Goal: Answer question/provide support: Share knowledge or assist other users

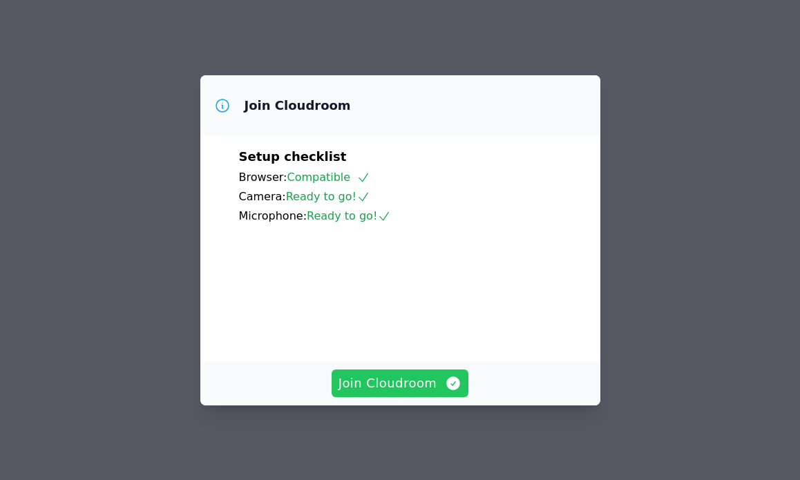
click at [366, 378] on span "Join Cloudroom" at bounding box center [401, 383] width 124 height 19
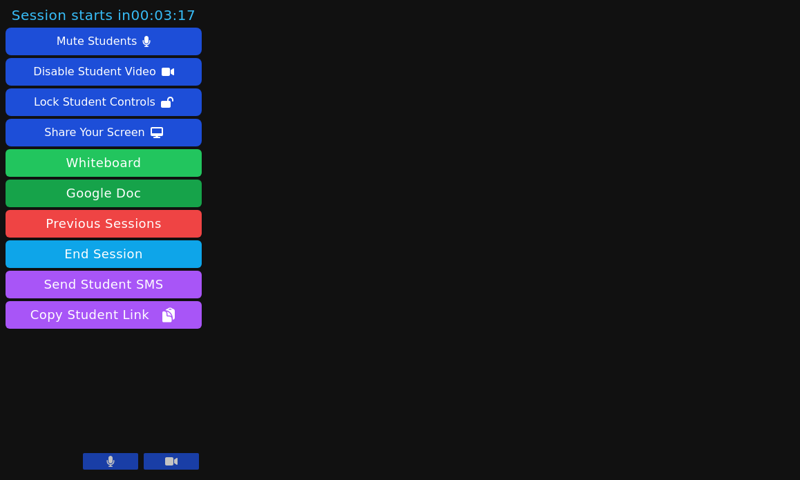
click at [152, 159] on button "Whiteboard" at bounding box center [104, 163] width 196 height 28
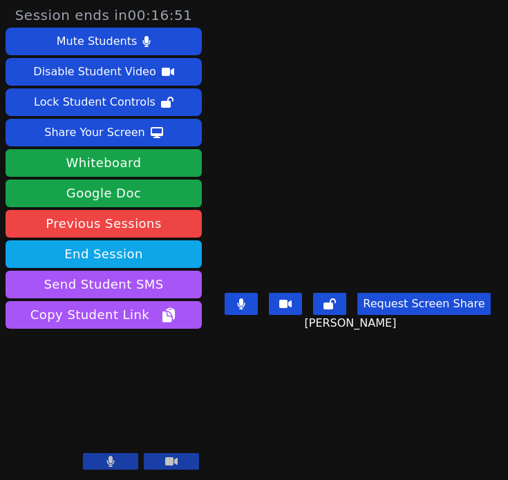
click at [422, 315] on button "Request Screen Share" at bounding box center [423, 304] width 133 height 22
click at [351, 148] on video at bounding box center [357, 212] width 207 height 149
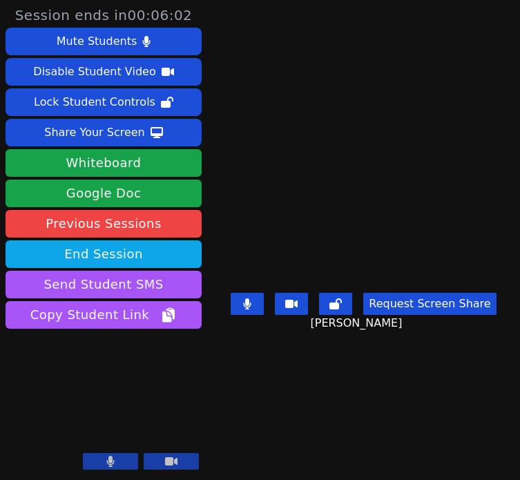
click at [467, 209] on video at bounding box center [363, 212] width 207 height 149
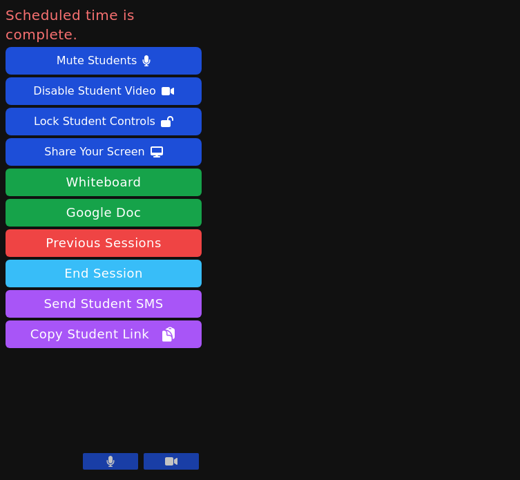
click at [140, 260] on button "End Session" at bounding box center [104, 274] width 196 height 28
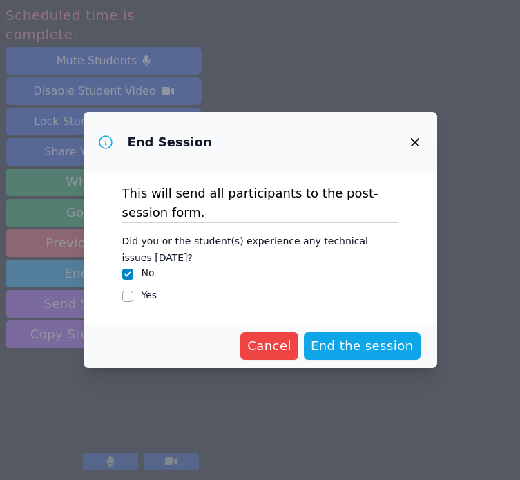
click at [145, 298] on label "Yes" at bounding box center [150, 295] width 16 height 11
click at [133, 298] on input "Yes" at bounding box center [127, 296] width 11 height 11
checkbox input "true"
checkbox input "false"
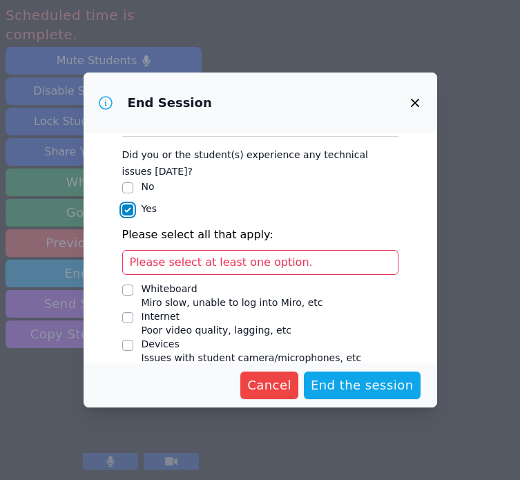
scroll to position [109, 0]
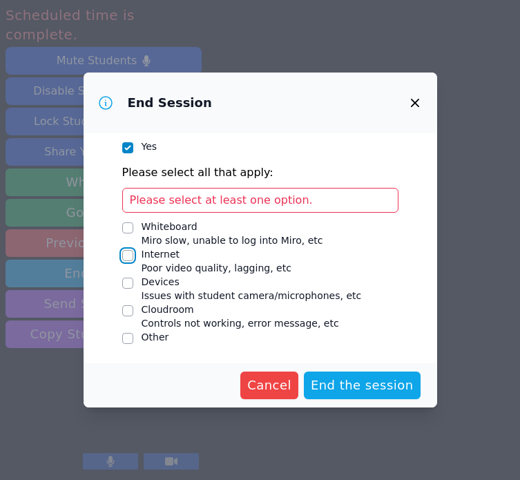
click at [129, 254] on input "Internet Poor video quality, lagging, etc" at bounding box center [127, 255] width 11 height 11
checkbox input "true"
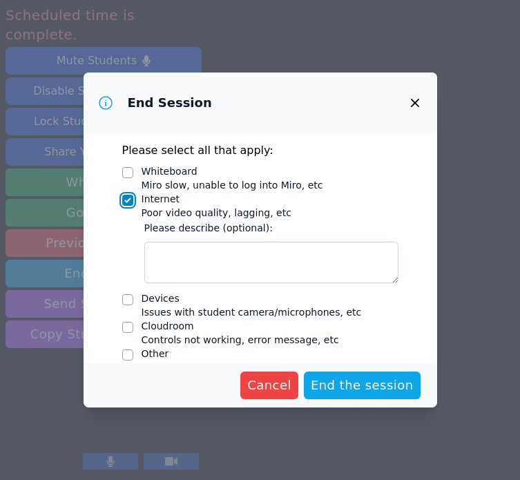
scroll to position [144, 0]
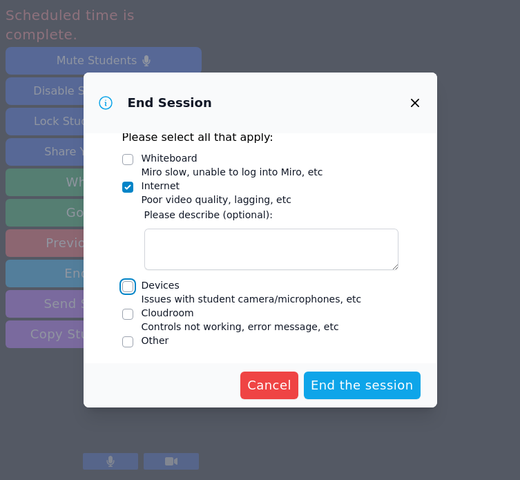
click at [124, 287] on input "Devices Issues with student camera/microphones, etc" at bounding box center [127, 286] width 11 height 11
checkbox input "true"
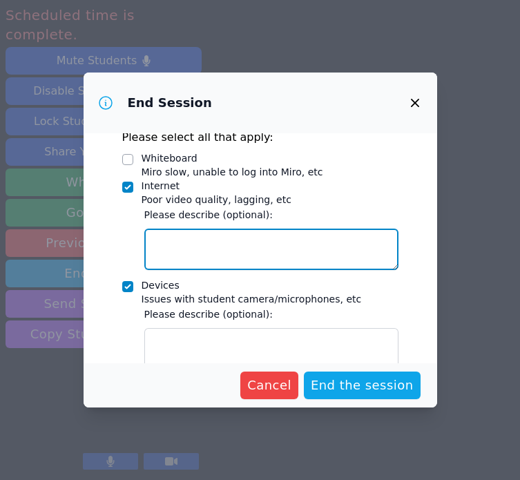
click at [196, 248] on textarea "Internet Poor video quality, lagging, etc" at bounding box center [271, 249] width 254 height 41
type textarea "2"
type textarea "l"
type textarea "w"
click at [205, 239] on textarea "lagging and disconnected" at bounding box center [271, 249] width 254 height 41
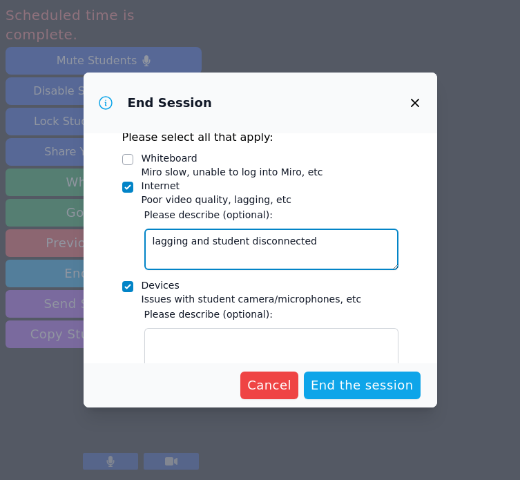
click at [350, 235] on textarea "lagging and student disconnected" at bounding box center [271, 249] width 254 height 41
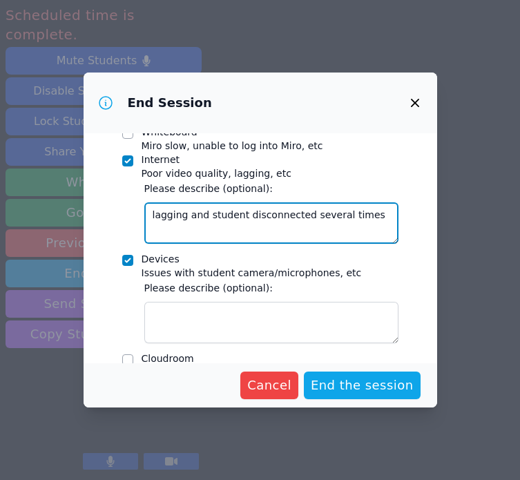
scroll to position [191, 0]
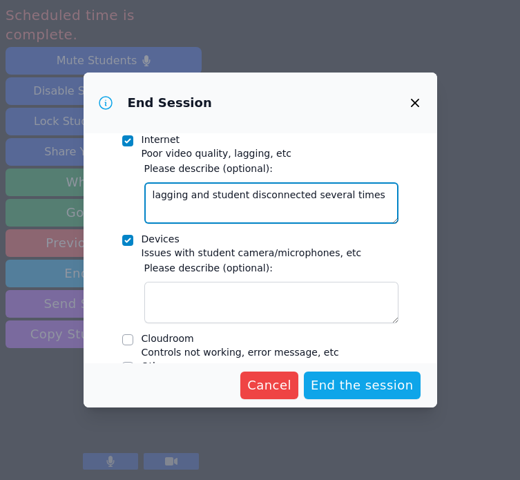
type textarea "lagging and student disconnected several times"
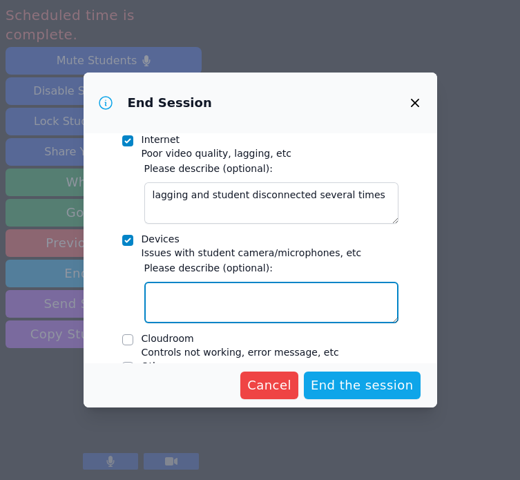
click at [272, 286] on textarea "Devices Issues with student camera/microphones, etc" at bounding box center [271, 302] width 254 height 41
type textarea "s"
type textarea "S"
type textarea "s"
type textarea "student believes computer is the main issue"
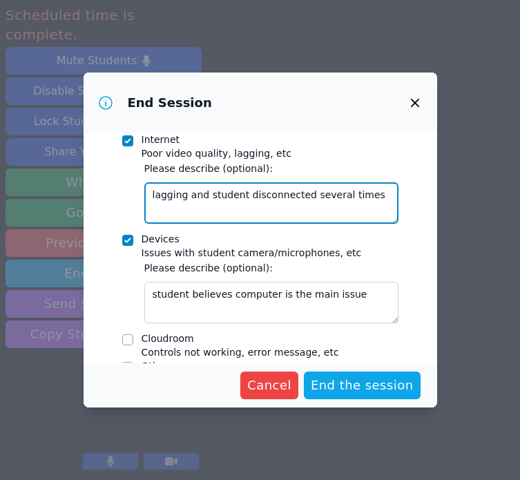
click at [388, 194] on textarea "lagging and student disconnected several times" at bounding box center [271, 202] width 254 height 41
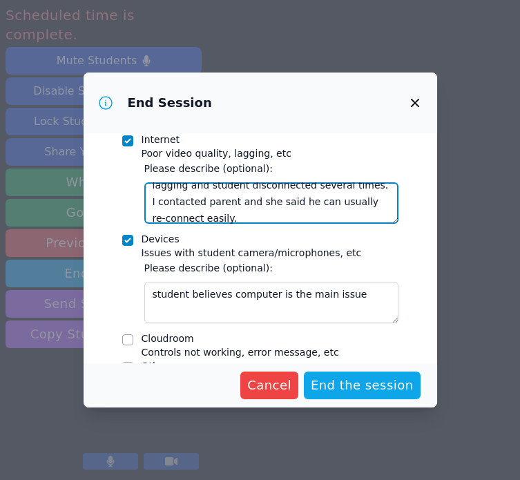
scroll to position [17, 0]
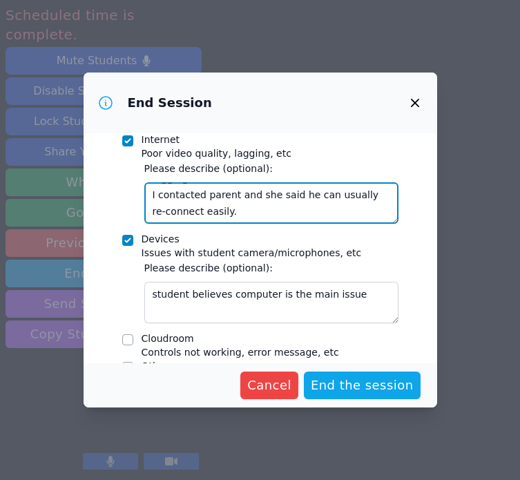
type textarea "lagging and student disconnected several times. I contacted parent and she said…"
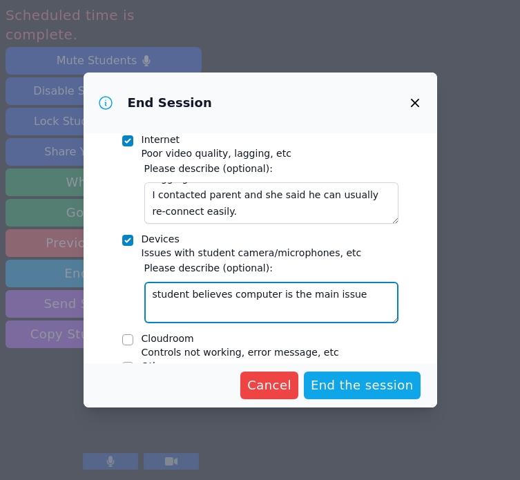
click at [360, 293] on textarea "student believes computer is the main issue" at bounding box center [271, 302] width 254 height 41
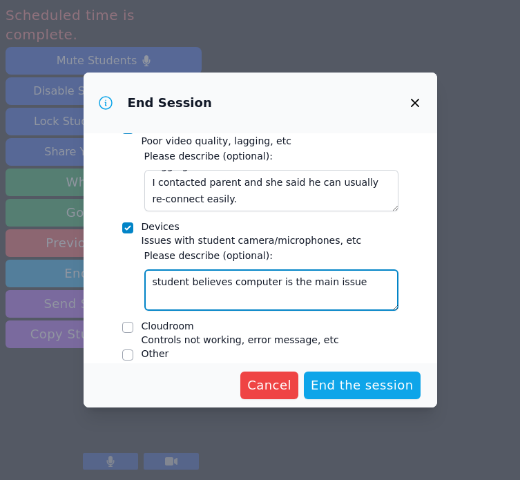
click at [271, 286] on textarea "student believes computer is the main issue" at bounding box center [271, 290] width 254 height 41
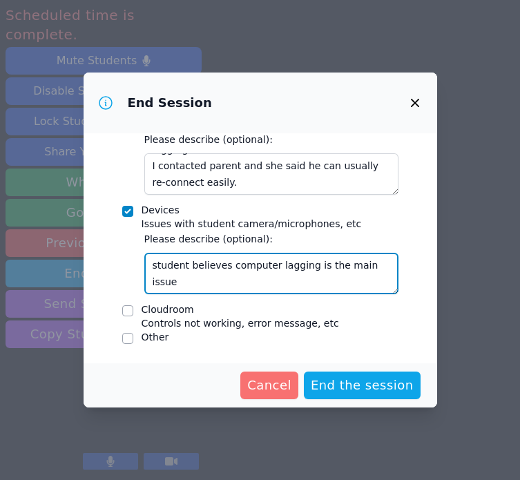
type textarea "student believes computer lagging is the main issue"
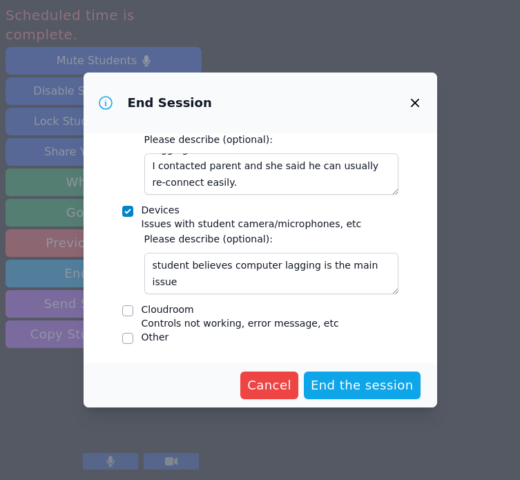
drag, startPoint x: 279, startPoint y: 376, endPoint x: 305, endPoint y: 342, distance: 43.3
click at [305, 341] on form "This will send all participants to the post-session form. Did you or the studen…" at bounding box center [261, 270] width 354 height 274
click at [379, 394] on span "End the session" at bounding box center [362, 385] width 103 height 19
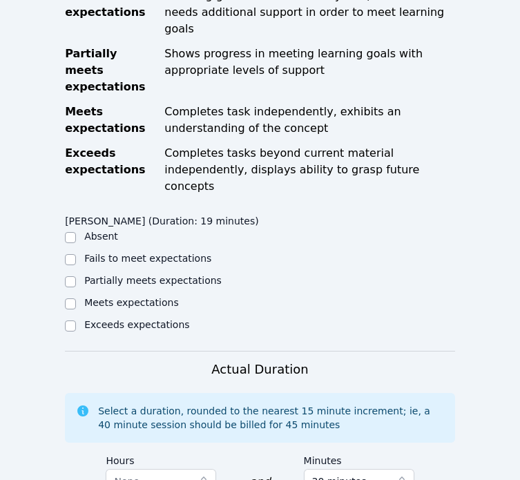
scroll to position [656, 0]
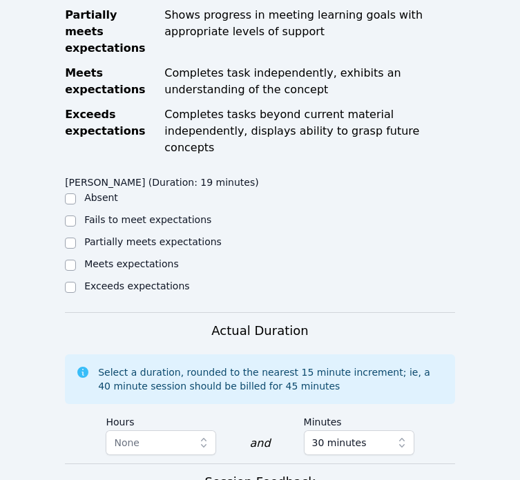
click at [116, 258] on label "Meets expectations" at bounding box center [131, 263] width 95 height 11
click at [76, 260] on input "Meets expectations" at bounding box center [70, 265] width 11 height 11
checkbox input "true"
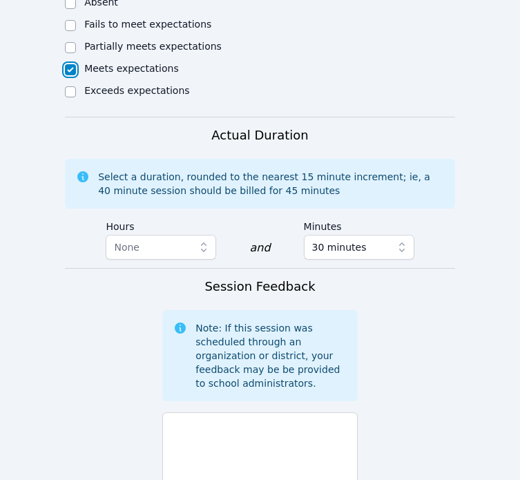
scroll to position [1069, 0]
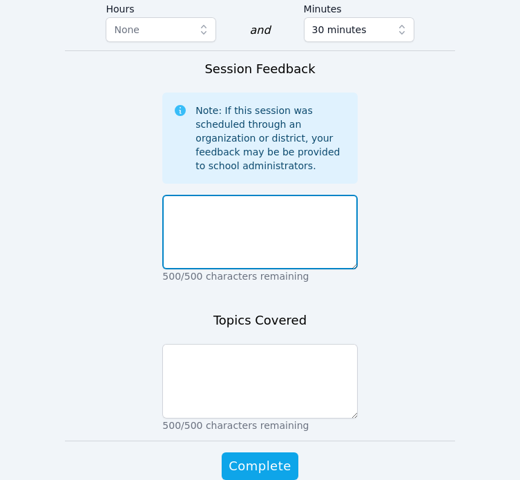
click at [217, 195] on textarea at bounding box center [259, 232] width 195 height 75
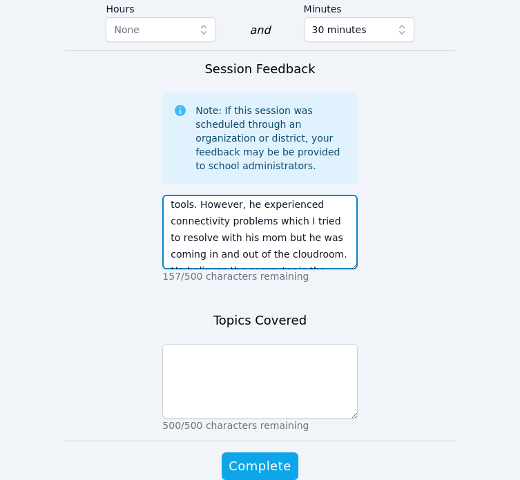
scroll to position [41, 0]
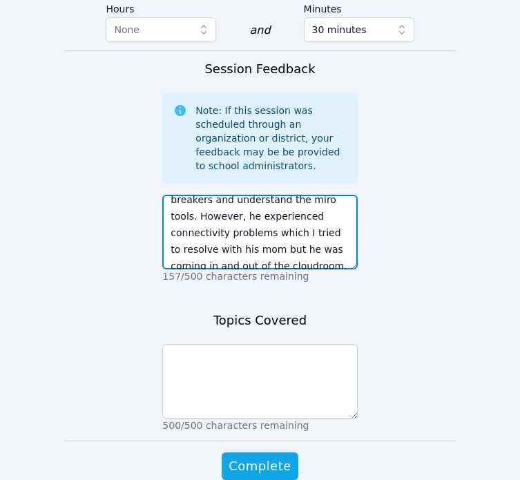
type textarea "Hayden was able to log on and get acquainted with some ice breakers and underst…"
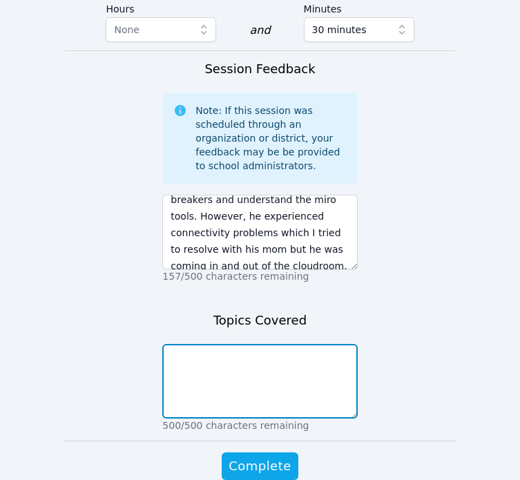
click at [254, 344] on textarea at bounding box center [259, 381] width 195 height 75
type textarea "o"
type textarea "ice breakers, miro tools"
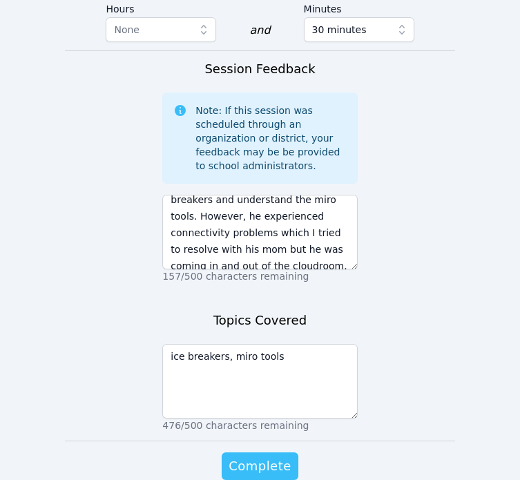
click at [270, 457] on span "Complete" at bounding box center [260, 466] width 62 height 19
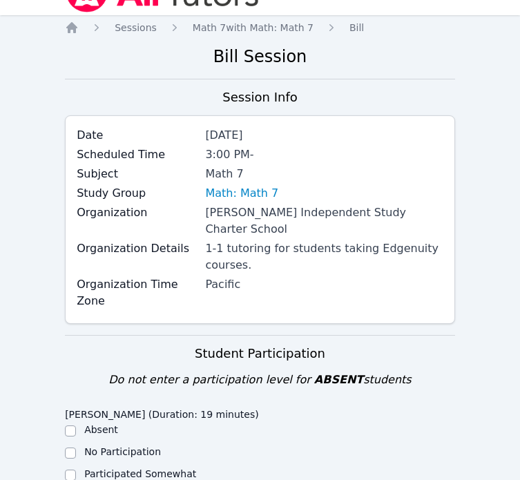
scroll to position [0, 0]
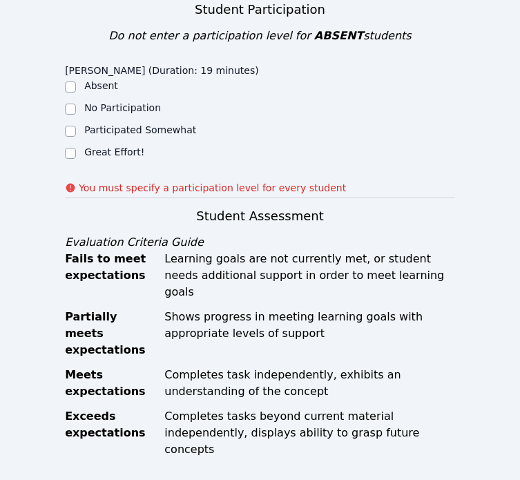
click at [88, 147] on label "Great Effort!" at bounding box center [114, 152] width 60 height 11
click at [76, 148] on input "Great Effort!" at bounding box center [70, 153] width 11 height 11
checkbox input "true"
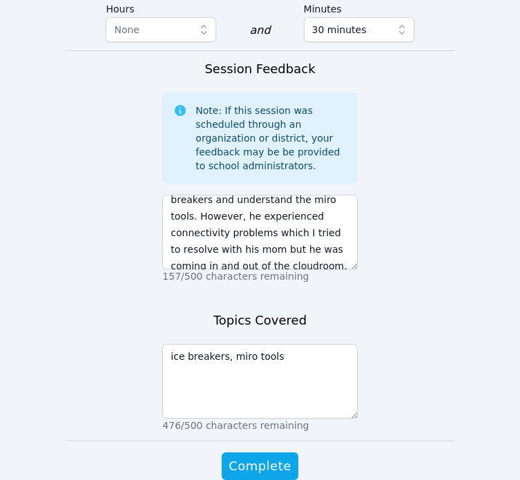
click at [241, 453] on div "Complete" at bounding box center [259, 480] width 195 height 55
click at [241, 457] on span "Complete" at bounding box center [260, 466] width 62 height 19
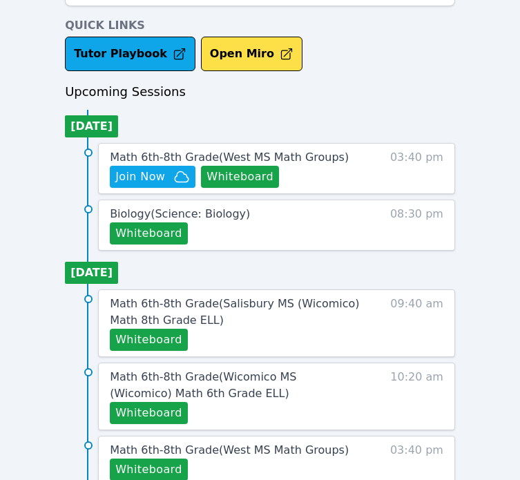
scroll to position [491, 0]
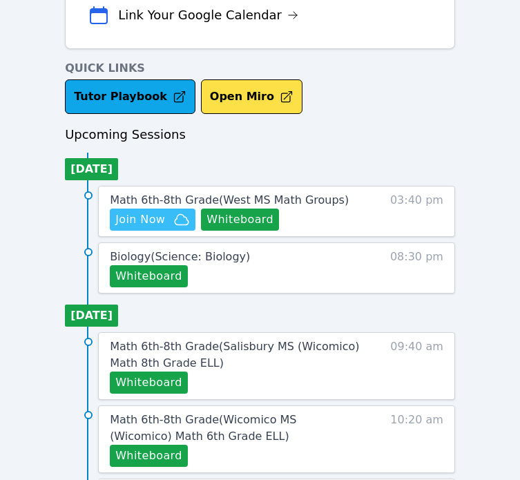
click at [160, 215] on span "Join Now" at bounding box center [140, 219] width 50 height 17
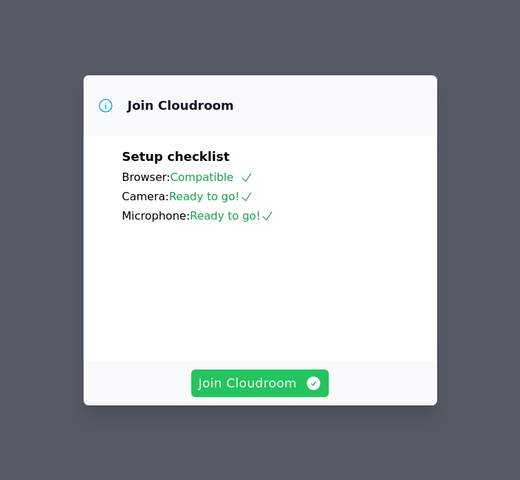
click at [287, 389] on span "Join Cloudroom" at bounding box center [260, 383] width 124 height 19
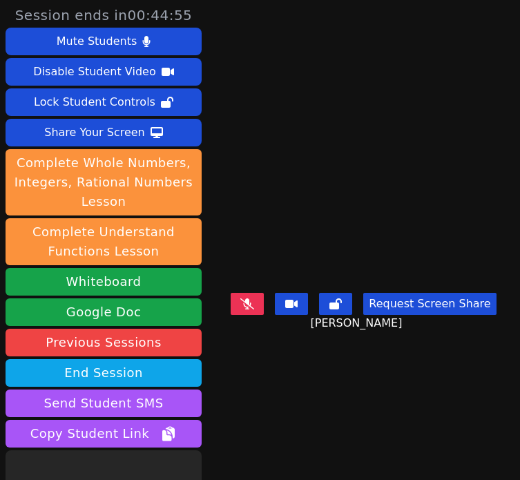
click at [411, 241] on video at bounding box center [363, 212] width 207 height 149
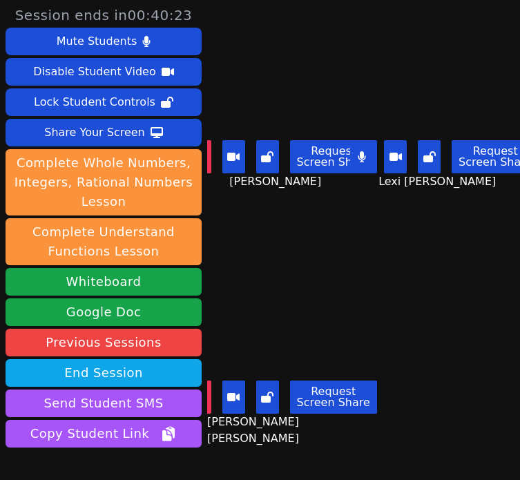
scroll to position [86, 0]
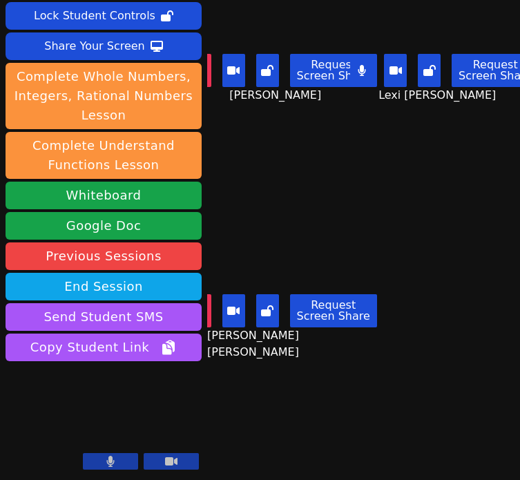
click at [361, 81] on button at bounding box center [361, 70] width 23 height 33
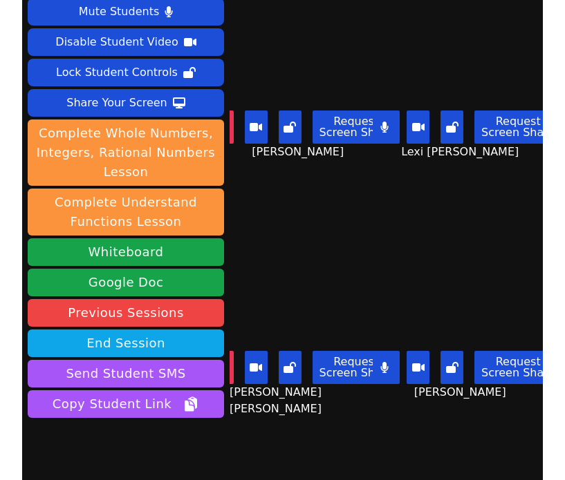
scroll to position [51, 0]
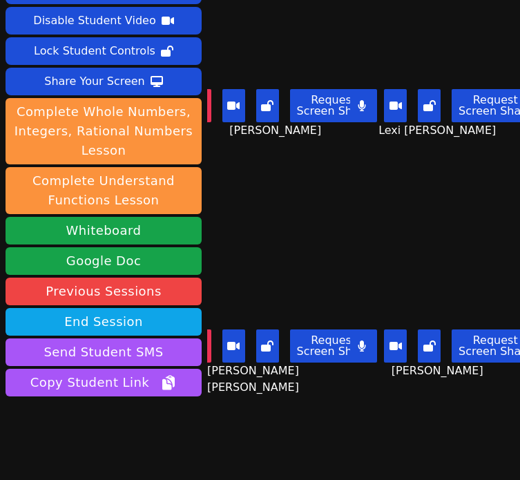
click at [366, 104] on icon at bounding box center [362, 105] width 8 height 11
click at [371, 114] on button at bounding box center [361, 105] width 23 height 33
click at [386, 83] on video at bounding box center [445, 41] width 151 height 85
click at [371, 110] on button at bounding box center [361, 105] width 23 height 33
click at [441, 210] on div "[PERSON_NAME] Request Screen Share [PERSON_NAME]" at bounding box center [445, 309] width 151 height 241
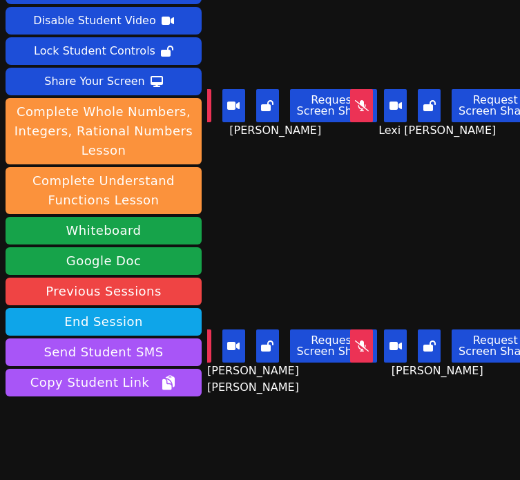
click at [357, 90] on button at bounding box center [361, 105] width 23 height 33
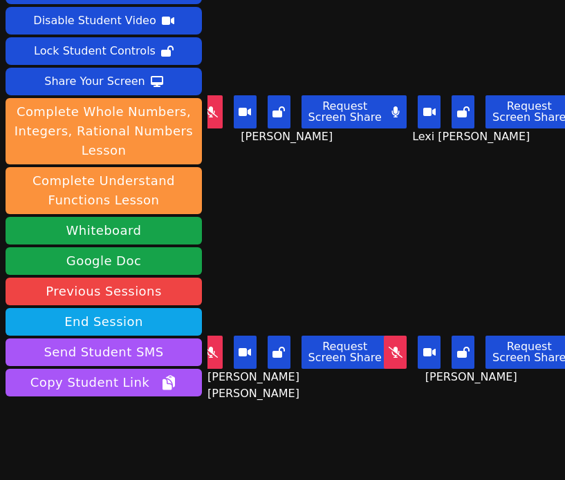
click at [520, 70] on video at bounding box center [478, 40] width 173 height 97
click at [404, 124] on button at bounding box center [395, 111] width 23 height 33
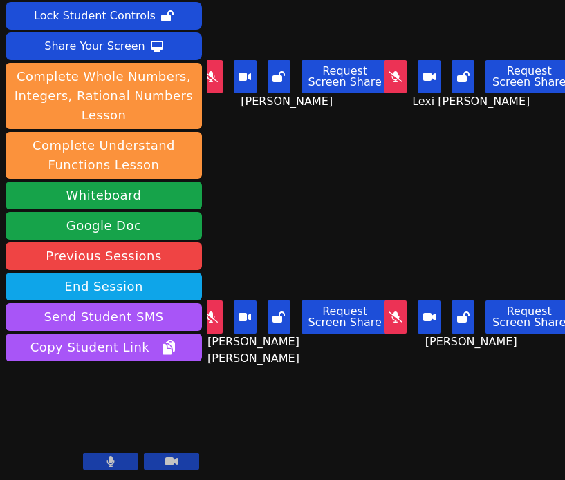
click at [520, 236] on video at bounding box center [478, 246] width 173 height 97
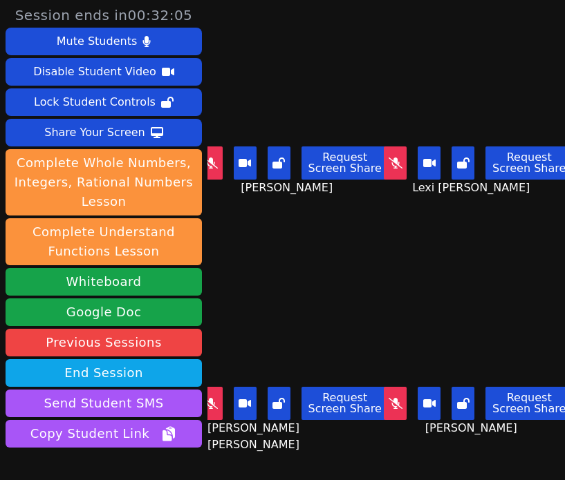
click at [405, 165] on button at bounding box center [395, 163] width 23 height 33
click at [477, 84] on video at bounding box center [478, 92] width 173 height 97
click at [398, 155] on button at bounding box center [395, 163] width 23 height 33
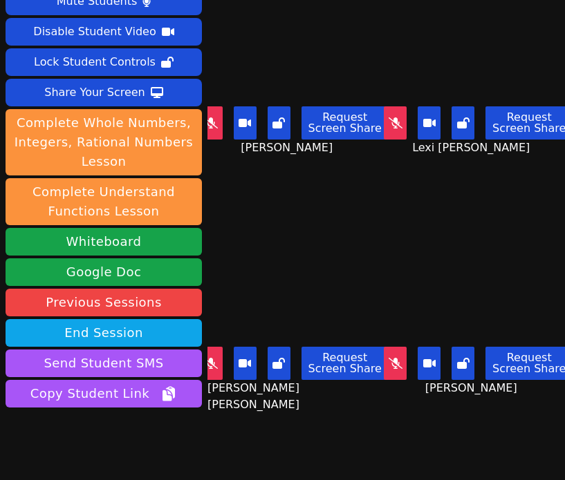
scroll to position [45, 0]
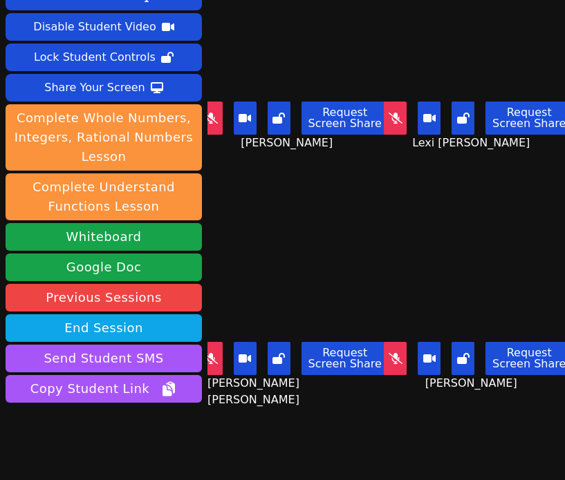
click at [220, 119] on button at bounding box center [211, 118] width 23 height 33
click at [214, 114] on icon at bounding box center [211, 118] width 8 height 11
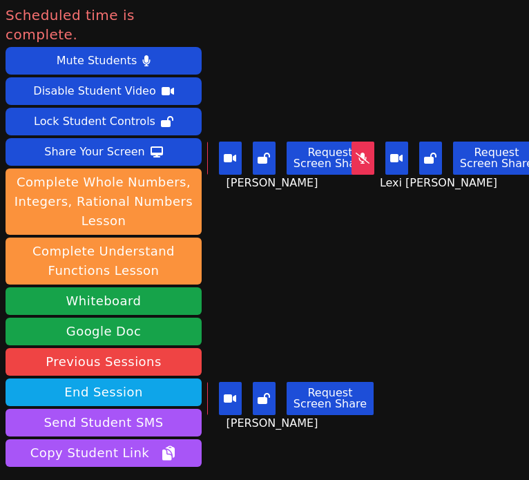
scroll to position [0, 0]
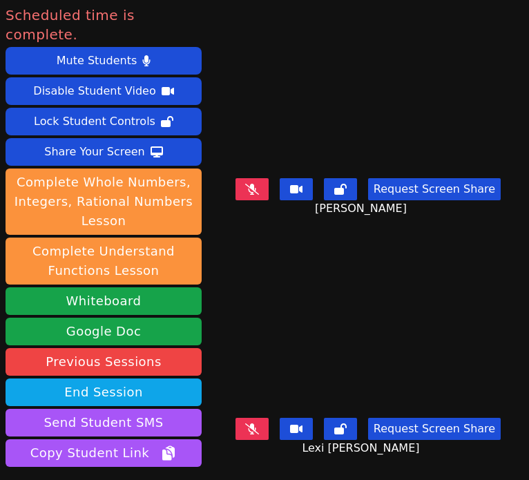
click at [147, 389] on div "Mute Students Disable Student Video Lock Student Controls Share Your Screen dow…" at bounding box center [104, 258] width 196 height 423
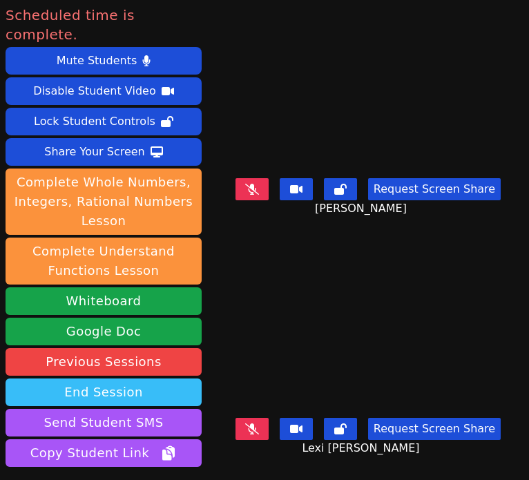
click at [145, 379] on button "End Session" at bounding box center [104, 393] width 196 height 28
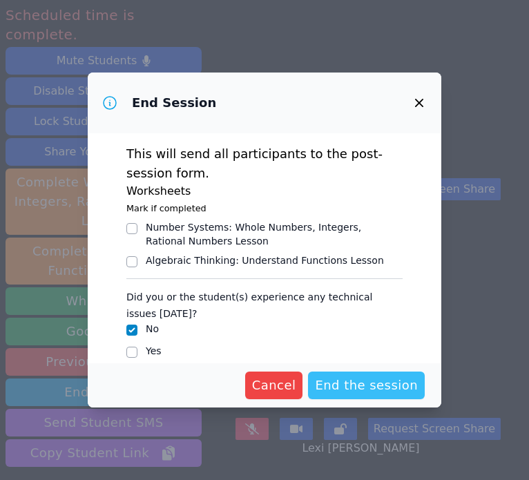
click at [341, 386] on span "End the session" at bounding box center [366, 385] width 103 height 19
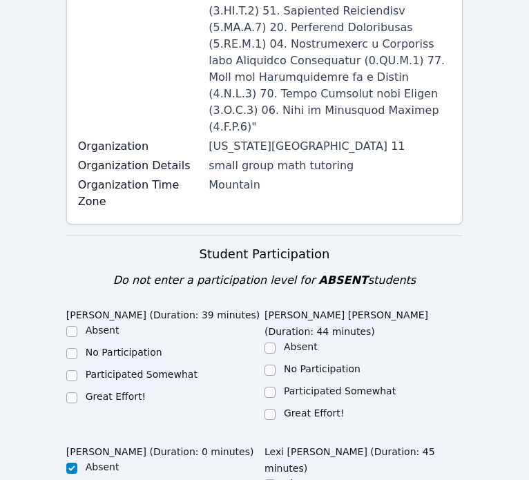
scroll to position [727, 0]
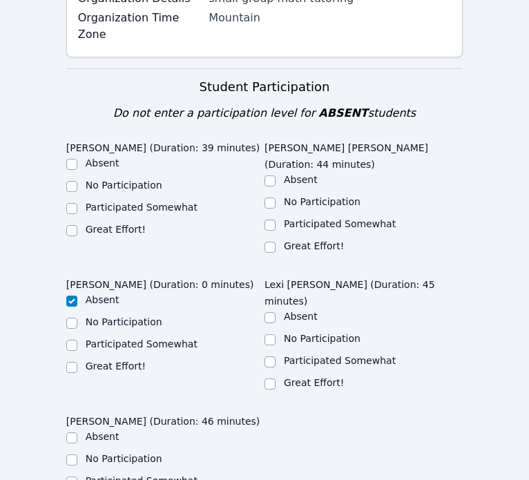
click at [115, 156] on ul "Absent No Participation Participated Somewhat Great Effort!" at bounding box center [165, 197] width 198 height 83
click at [120, 223] on div "Great Effort!" at bounding box center [116, 230] width 60 height 14
click at [120, 224] on label "Great Effort!" at bounding box center [116, 229] width 60 height 11
click at [77, 225] on input "Great Effort!" at bounding box center [71, 230] width 11 height 11
checkbox input "true"
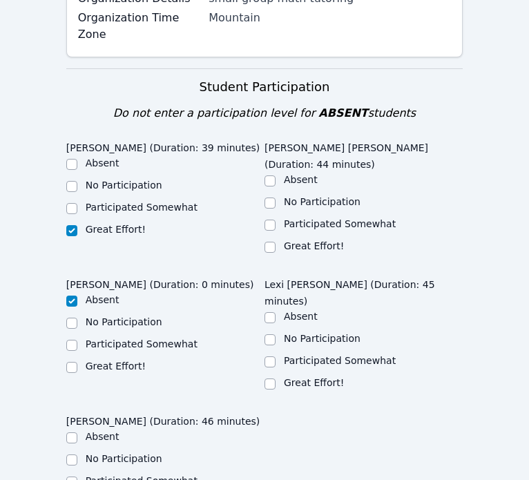
click at [305, 241] on label "Great Effort!" at bounding box center [314, 246] width 60 height 11
click at [276, 242] on input "Great Effort!" at bounding box center [270, 247] width 11 height 11
checkbox input "true"
click at [300, 377] on label "Great Effort!" at bounding box center [314, 382] width 60 height 11
click at [276, 379] on input "Great Effort!" at bounding box center [270, 384] width 11 height 11
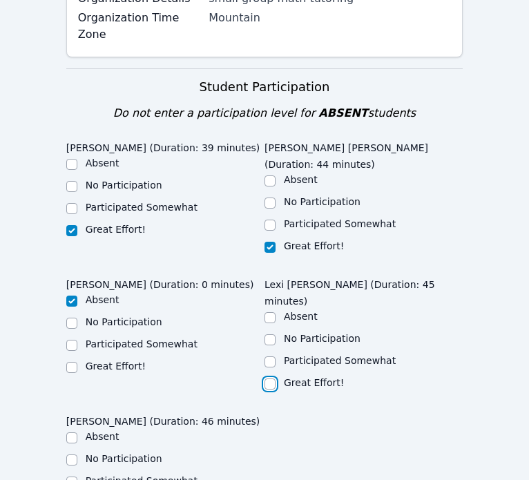
checkbox input "true"
click at [127, 475] on label "Participated Somewhat" at bounding box center [142, 480] width 112 height 11
click at [77, 477] on input "Participated Somewhat" at bounding box center [71, 482] width 11 height 11
checkbox input "true"
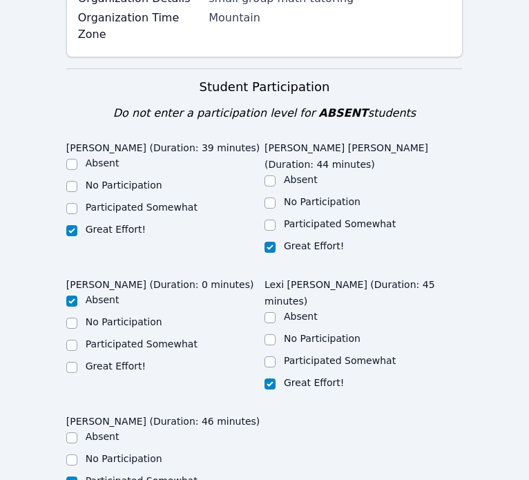
checkbox input "true"
checkbox input "false"
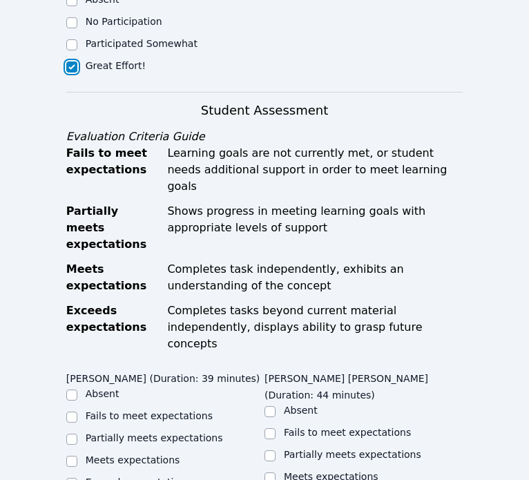
scroll to position [1180, 0]
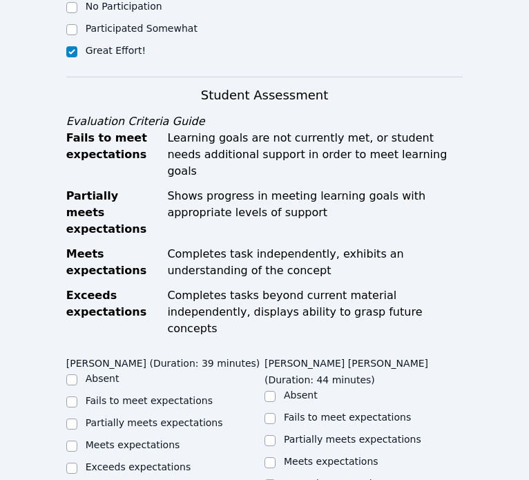
click at [152, 438] on div "Meets expectations" at bounding box center [133, 445] width 95 height 14
click at [154, 440] on label "Meets expectations" at bounding box center [133, 445] width 95 height 11
click at [77, 441] on input "Meets expectations" at bounding box center [71, 446] width 11 height 11
checkbox input "true"
click at [326, 388] on ul "Absent Fails to meet expectations Partially meets expectations Meets expectatio…" at bounding box center [364, 440] width 198 height 105
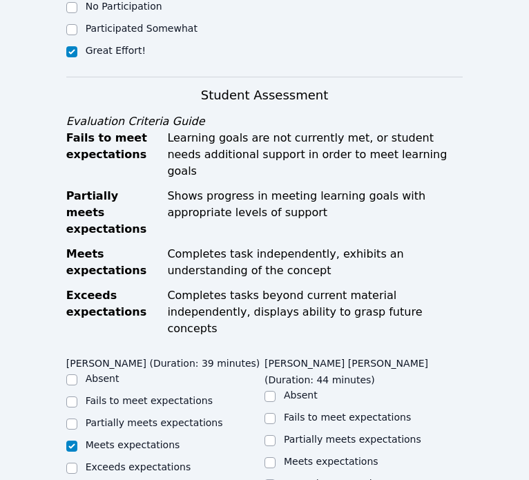
click at [326, 388] on ul "Absent Fails to meet expectations Partially meets expectations Meets expectatio…" at bounding box center [364, 440] width 198 height 105
click at [326, 456] on label "Meets expectations" at bounding box center [331, 461] width 95 height 11
click at [276, 458] on input "Meets expectations" at bounding box center [270, 463] width 11 height 11
checkbox input "true"
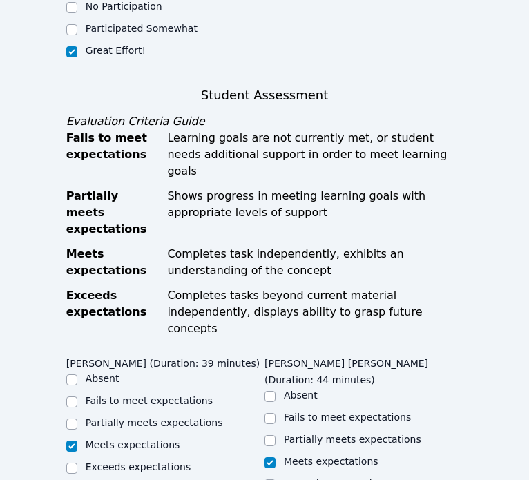
checkbox input "true"
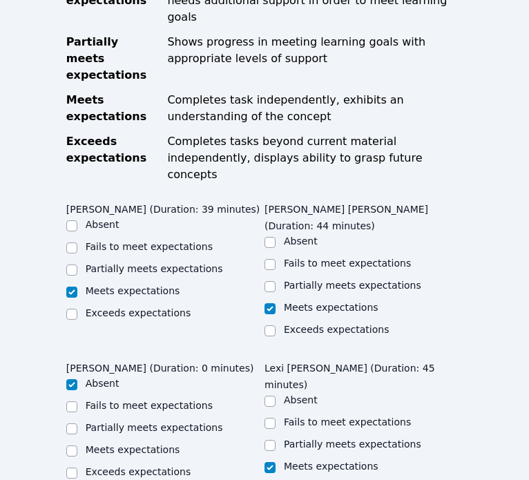
checkbox input "true"
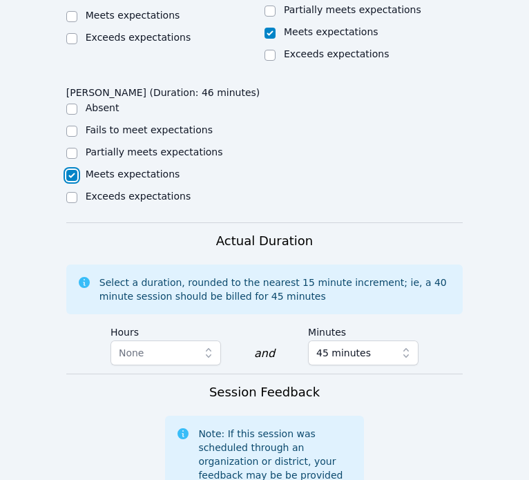
scroll to position [1934, 0]
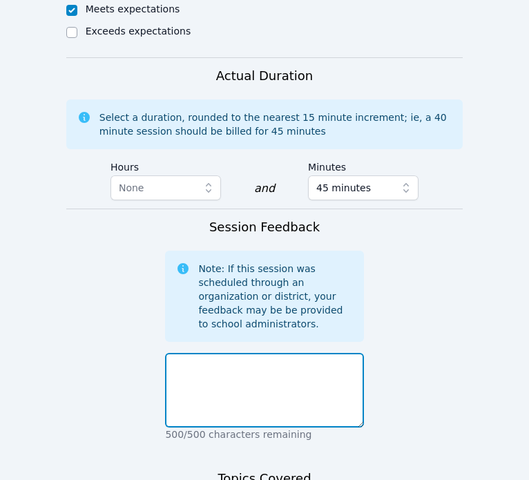
click at [273, 353] on textarea at bounding box center [264, 390] width 198 height 75
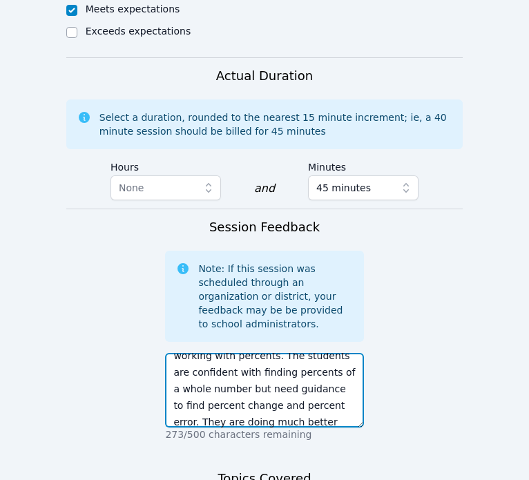
scroll to position [43, 0]
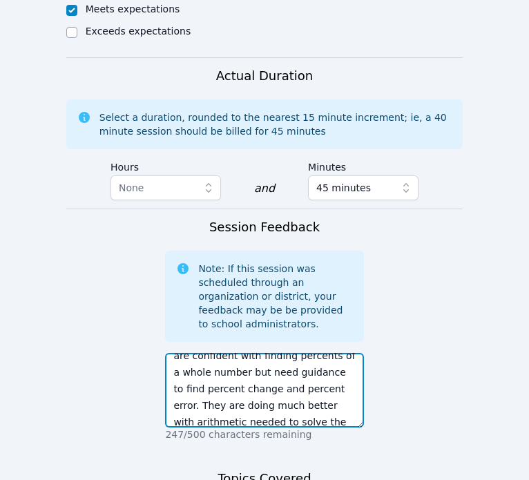
drag, startPoint x: 348, startPoint y: 209, endPoint x: 296, endPoint y: 207, distance: 51.2
click at [296, 353] on textarea "Today we continued to practice working with percents. The students are confiden…" at bounding box center [264, 390] width 198 height 75
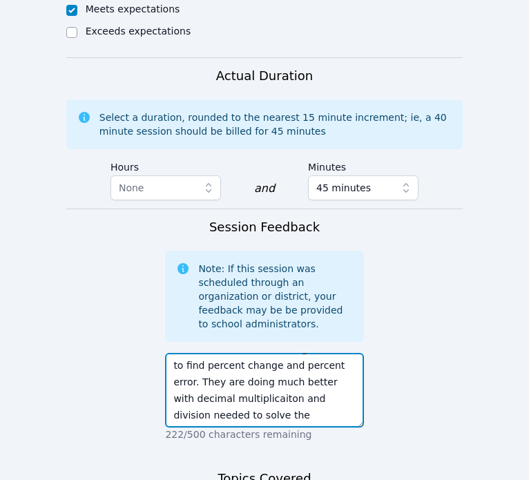
click at [313, 353] on textarea "Today we continued to practice working with percents. The students are confiden…" at bounding box center [264, 390] width 198 height 75
click at [298, 353] on textarea "Today we continued to practice working with percents. The students are confiden…" at bounding box center [264, 390] width 198 height 75
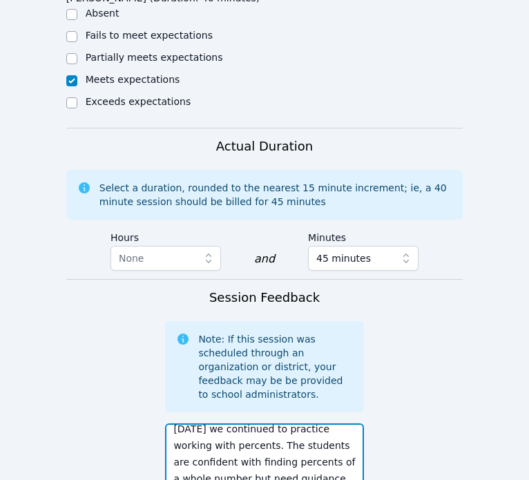
scroll to position [19, 0]
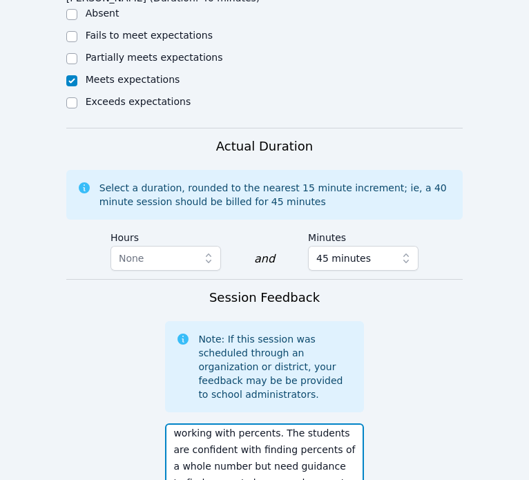
drag, startPoint x: 323, startPoint y: 296, endPoint x: 332, endPoint y: 262, distance: 35.5
click at [334, 424] on textarea "Today we continued to practice working with percents. The students are confiden…" at bounding box center [264, 461] width 198 height 75
type textarea "Today we continued to practice working with percents. The students are confiden…"
paste textarea "find percent change and percent error"
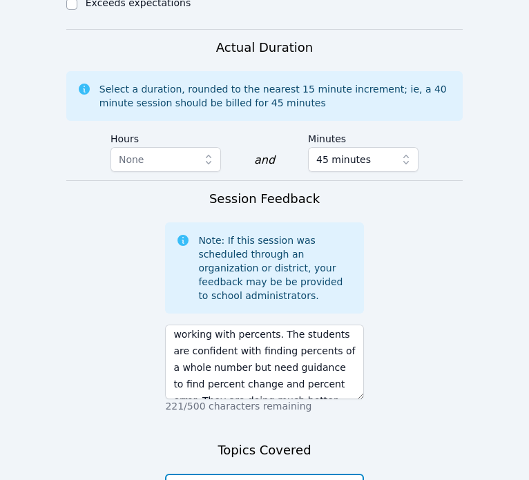
type textarea "finding percent change and percent error"
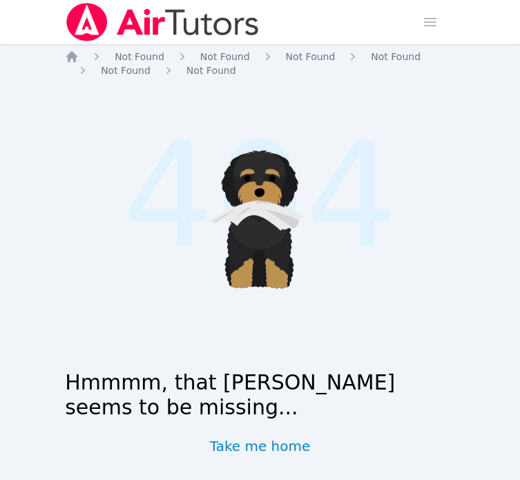
click at [93, 31] on img at bounding box center [163, 22] width 196 height 39
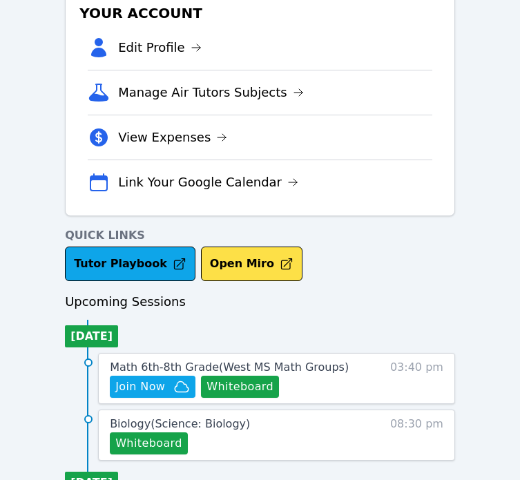
scroll to position [434, 0]
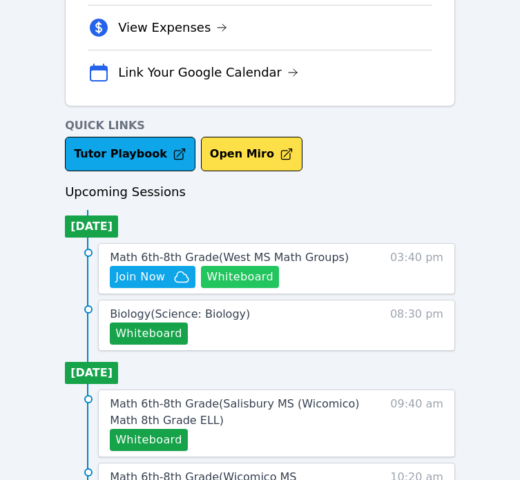
click at [261, 277] on button "Whiteboard" at bounding box center [240, 277] width 78 height 22
